Goal: Communication & Community: Ask a question

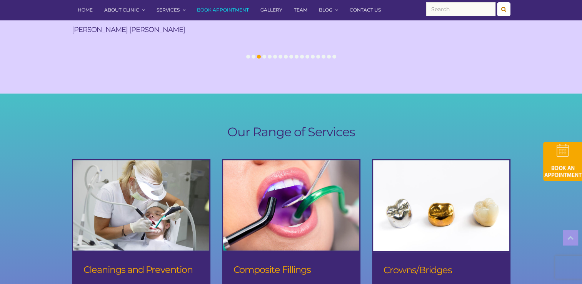
scroll to position [672, 0]
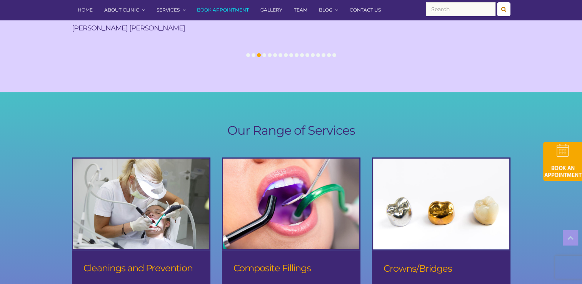
click at [358, 11] on link "Contact Us" at bounding box center [365, 10] width 43 height 20
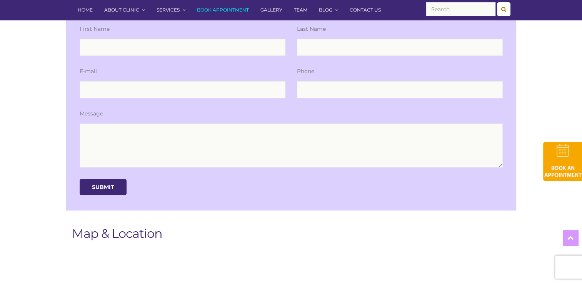
scroll to position [195, 0]
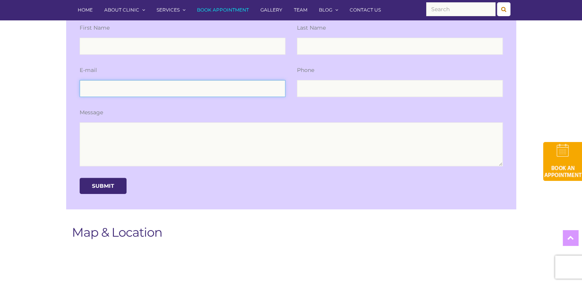
click at [142, 93] on input "email" at bounding box center [183, 88] width 206 height 17
click at [52, 128] on div "Get in Touch First Name Last Name E-mail Phone Message Submit Map & Location Ou…" at bounding box center [291, 228] width 582 height 546
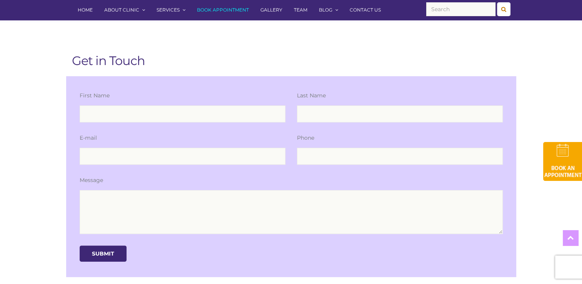
scroll to position [126, 0]
click at [314, 157] on input "tel" at bounding box center [400, 157] width 206 height 17
click at [248, 158] on input "email" at bounding box center [183, 157] width 206 height 17
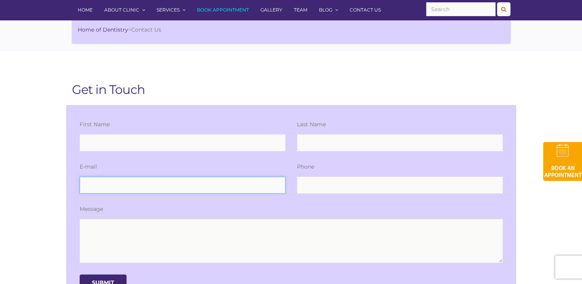
scroll to position [98, 0]
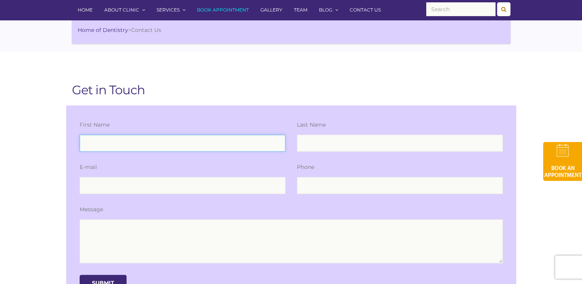
click at [214, 142] on input "text" at bounding box center [183, 143] width 206 height 17
type input "[PERSON_NAME]"
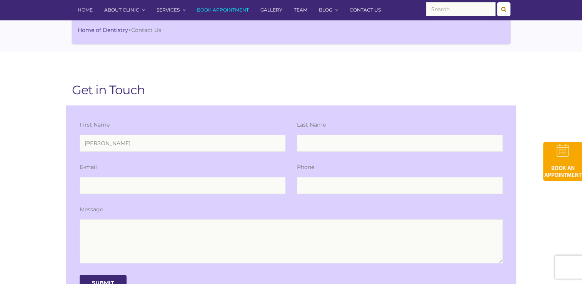
type input "[PERSON_NAME]"
type input "[EMAIL_ADDRESS][DOMAIN_NAME]"
click at [317, 184] on input "tel" at bounding box center [400, 185] width 206 height 17
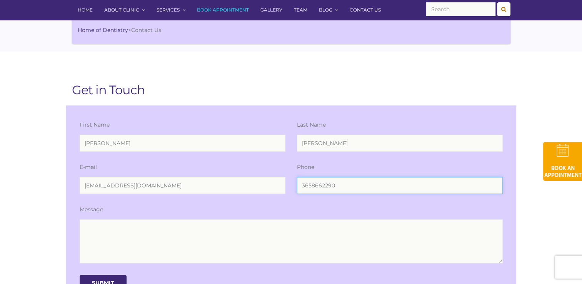
click at [311, 185] on input "3658662290" at bounding box center [400, 185] width 206 height 17
click at [323, 187] on input "365-8662290" at bounding box center [400, 185] width 206 height 17
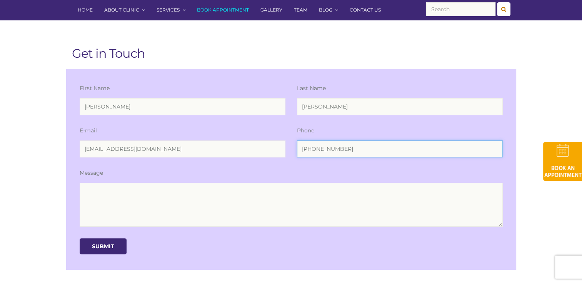
scroll to position [136, 0]
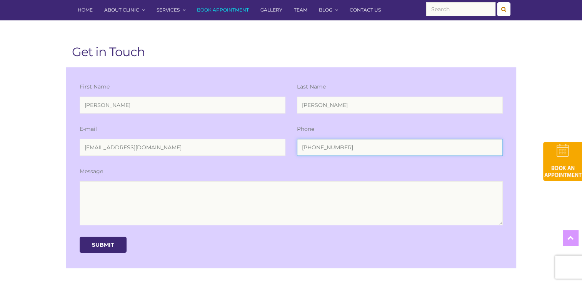
type input "[PHONE_NUMBER]"
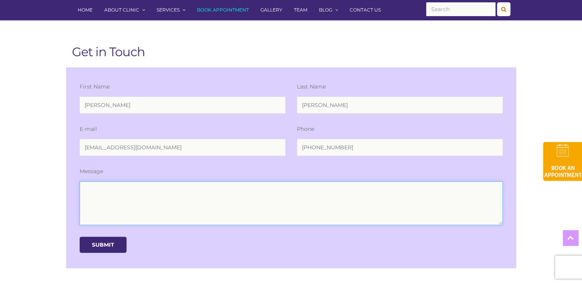
click at [248, 202] on textarea at bounding box center [291, 203] width 423 height 44
paste textarea "Dear [PERSON_NAME], I hope this message finds you well. My name is [Your Name],…"
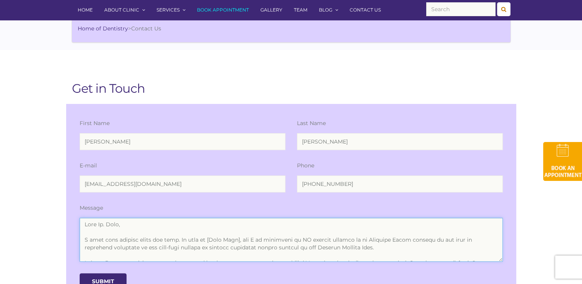
scroll to position [154, 0]
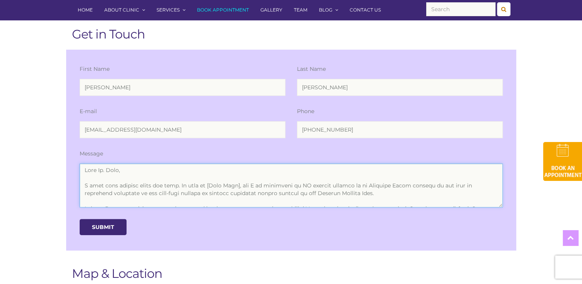
click at [245, 185] on textarea at bounding box center [291, 185] width 423 height 44
click at [245, 188] on textarea at bounding box center [291, 185] width 423 height 44
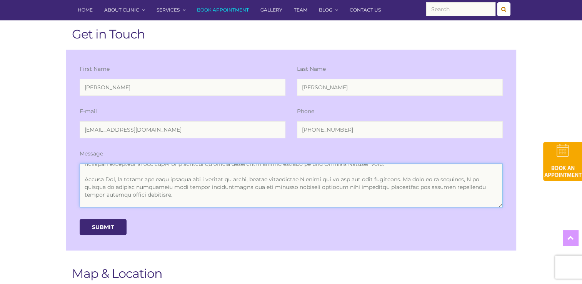
scroll to position [31, 0]
click at [111, 176] on textarea at bounding box center [291, 185] width 423 height 44
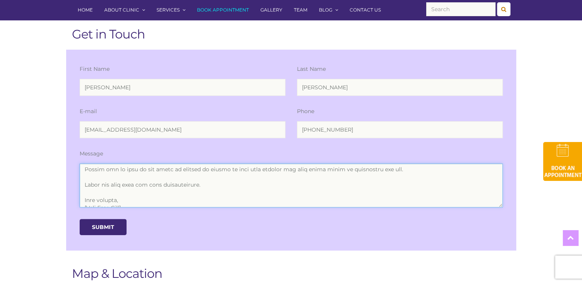
scroll to position [100, 0]
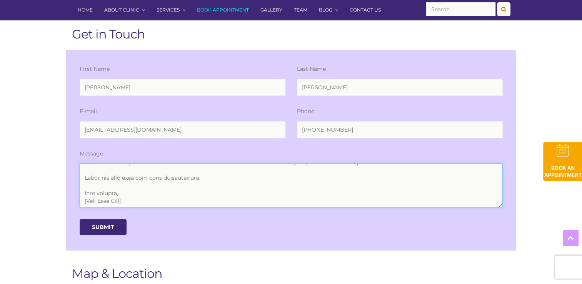
drag, startPoint x: 130, startPoint y: 202, endPoint x: 83, endPoint y: 202, distance: 46.9
click at [83, 202] on textarea at bounding box center [291, 185] width 423 height 44
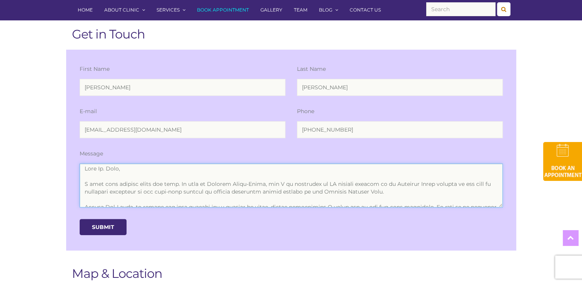
scroll to position [0, 0]
click at [265, 185] on textarea at bounding box center [291, 185] width 423 height 44
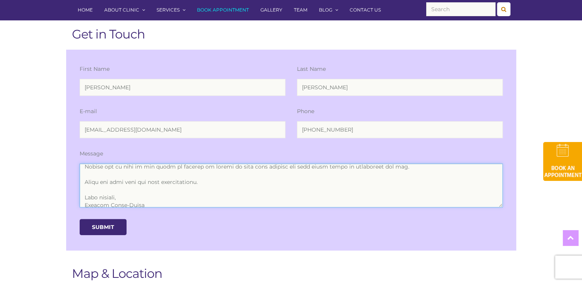
scroll to position [100, 0]
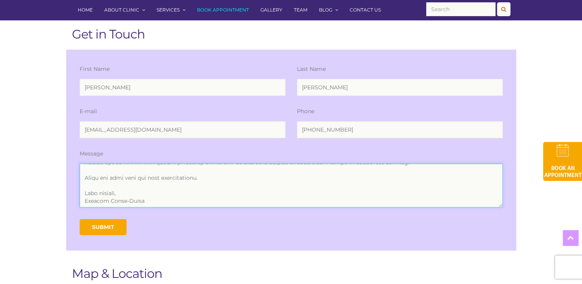
type textarea "Dear [PERSON_NAME], I hope this message finds you well. My name is [PERSON_NAME…"
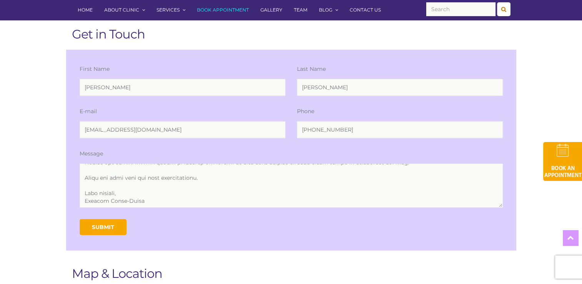
click at [117, 230] on input "Submit" at bounding box center [103, 227] width 47 height 16
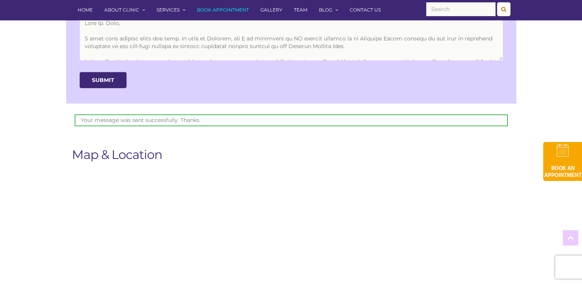
scroll to position [269, 0]
